Goal: Information Seeking & Learning: Compare options

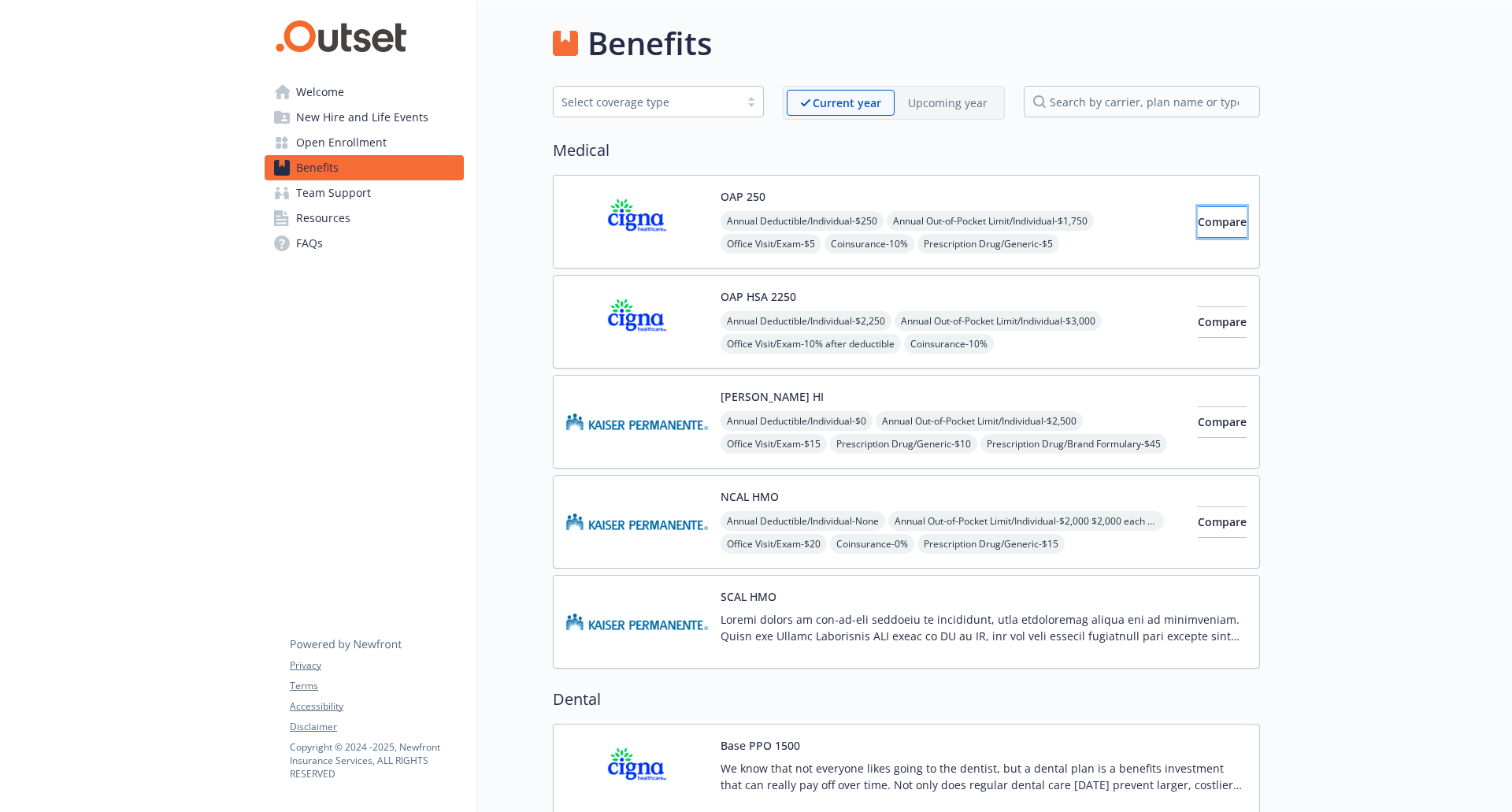
click at [1208, 223] on span "Compare" at bounding box center [1223, 221] width 49 height 15
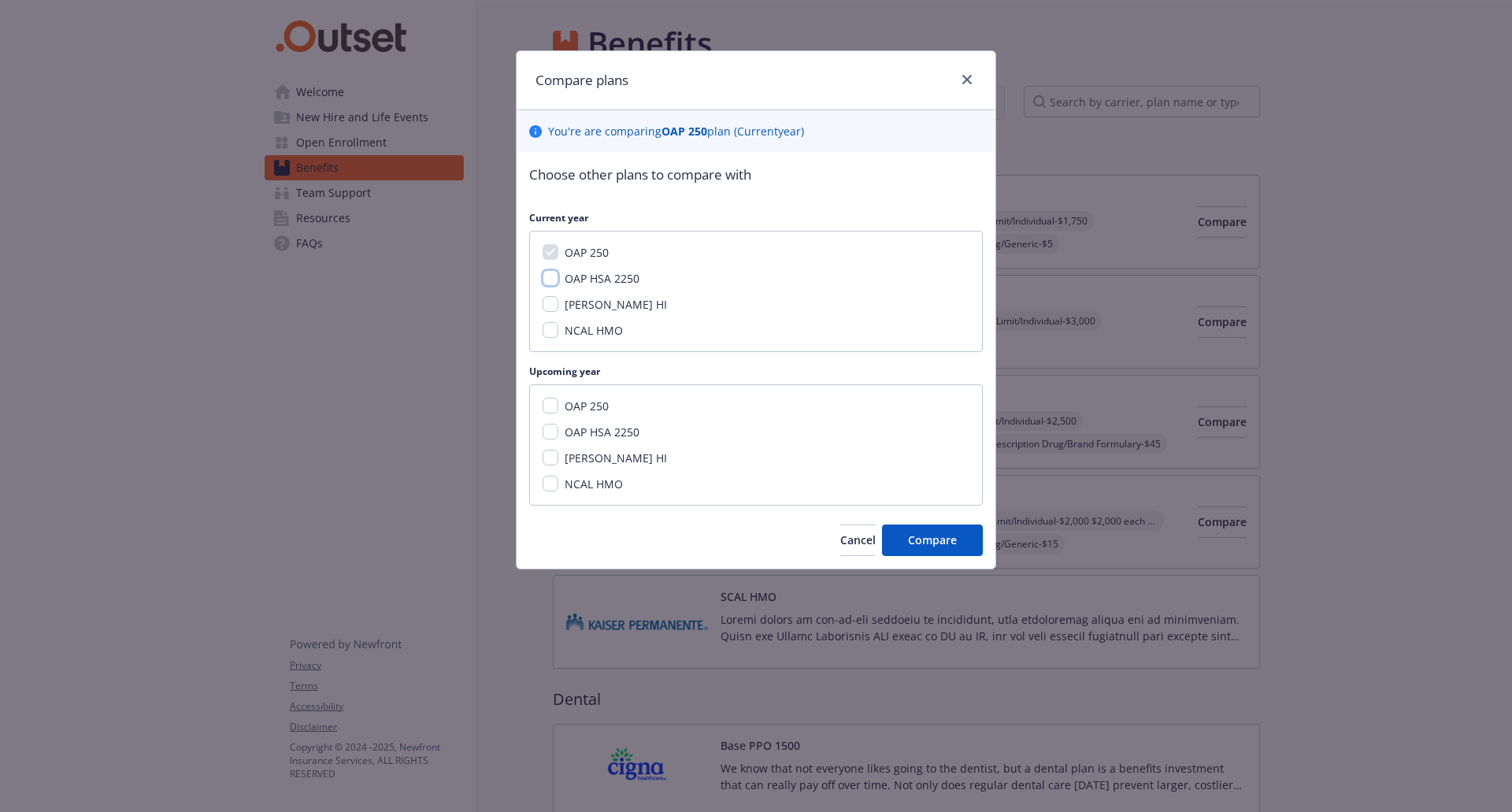
click at [551, 278] on input "OAP HSA 2250" at bounding box center [551, 278] width 16 height 16
checkbox input "true"
click at [552, 404] on input "OAP 250" at bounding box center [551, 405] width 16 height 16
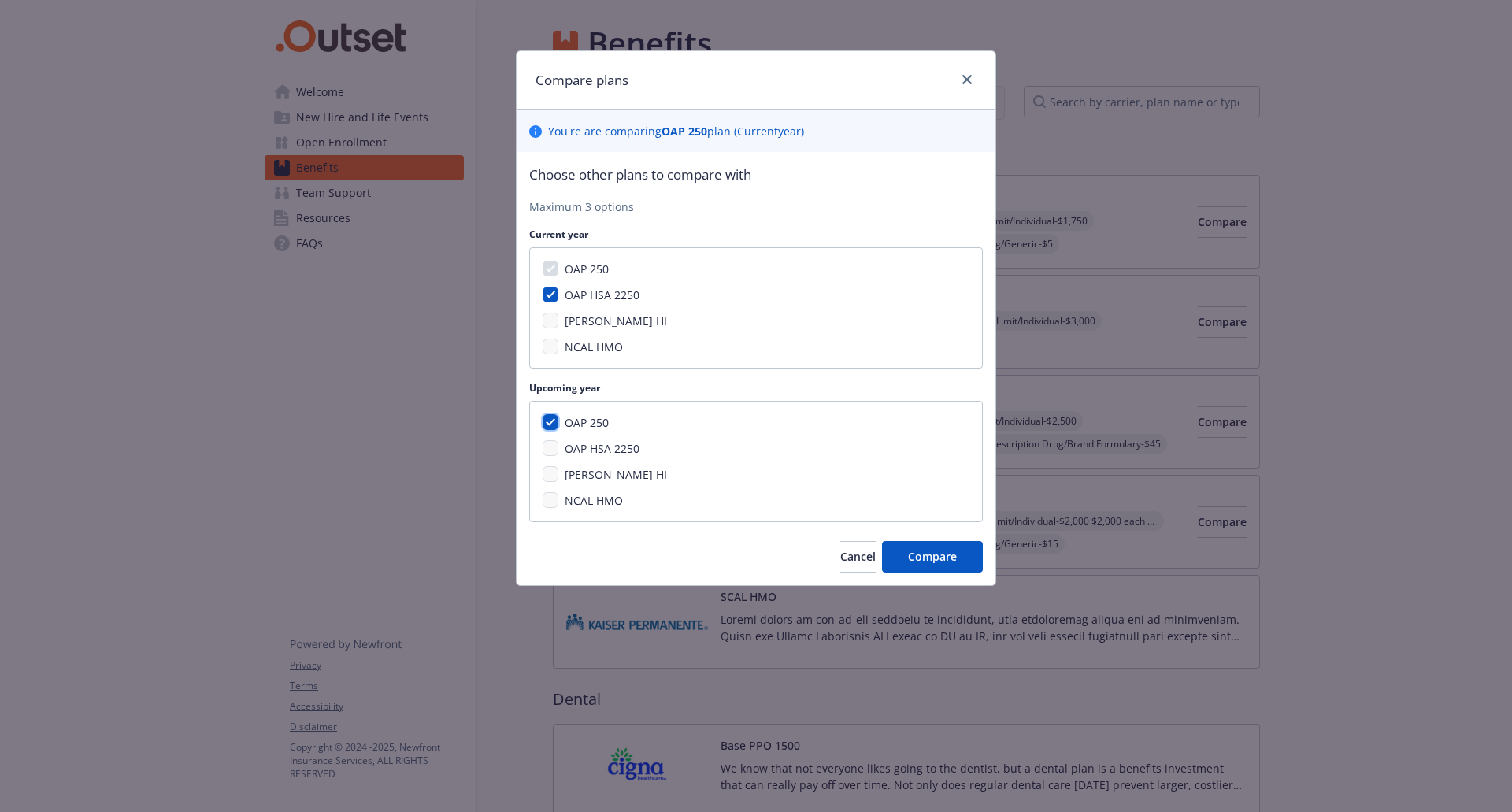
click at [550, 420] on input "OAP 250" at bounding box center [551, 422] width 16 height 16
checkbox input "false"
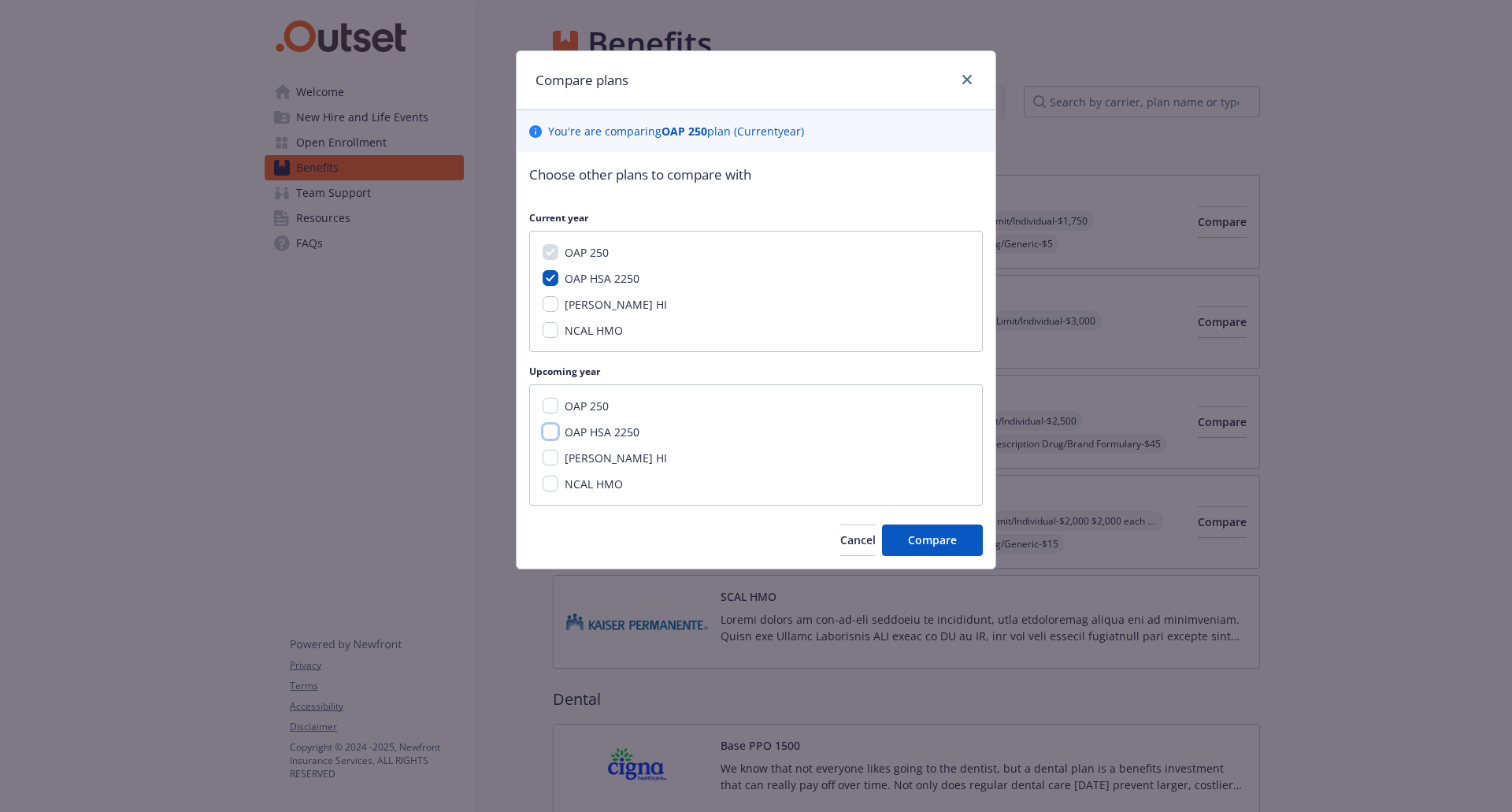
click at [550, 430] on input "OAP HSA 2250" at bounding box center [551, 431] width 16 height 16
checkbox input "true"
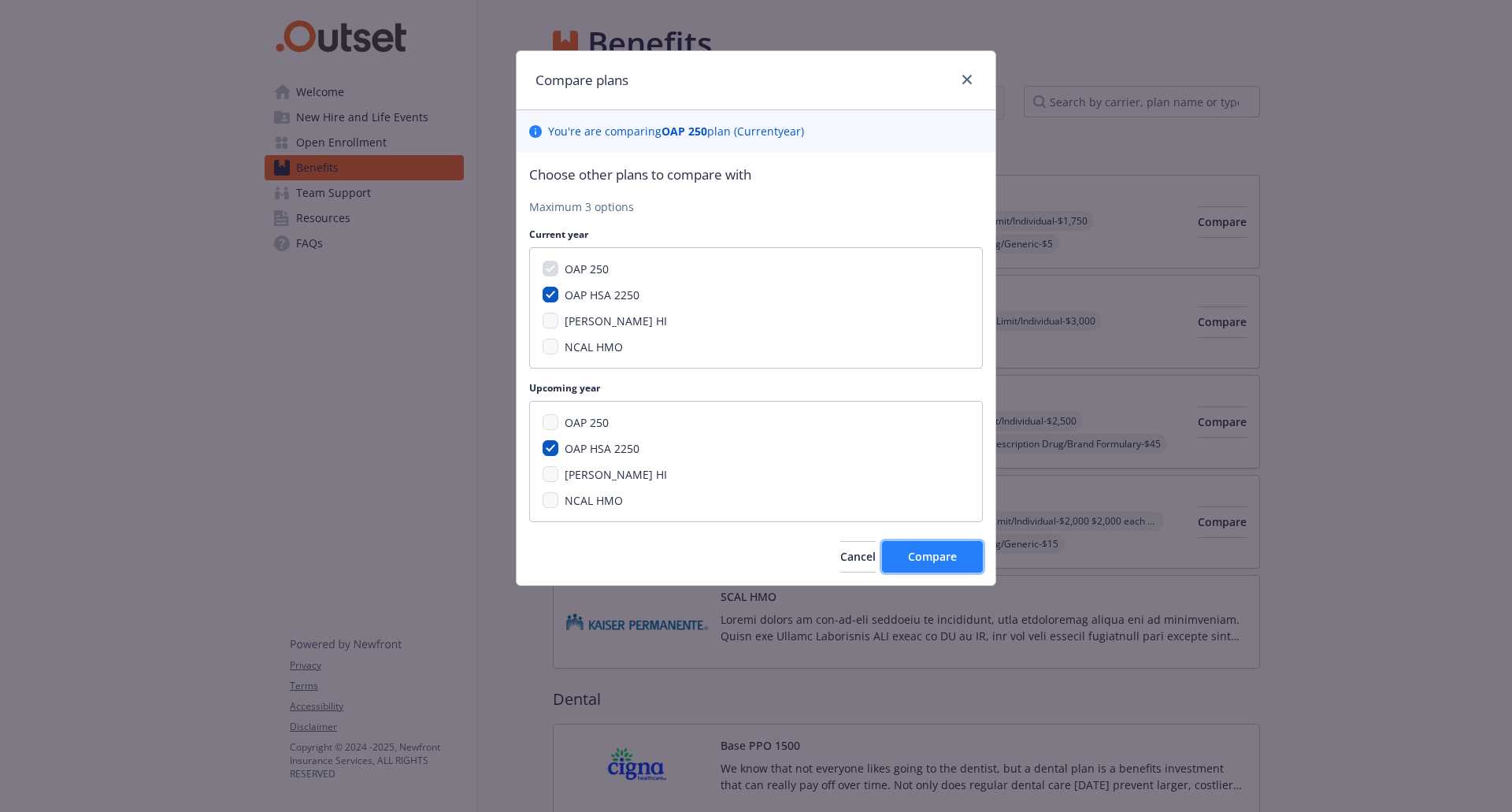
click at [927, 550] on span "Compare" at bounding box center [932, 556] width 49 height 15
